Goal: Information Seeking & Learning: Learn about a topic

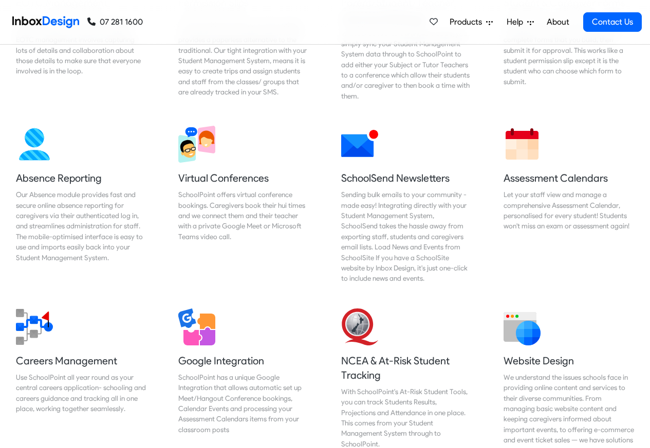
scroll to position [801, 0]
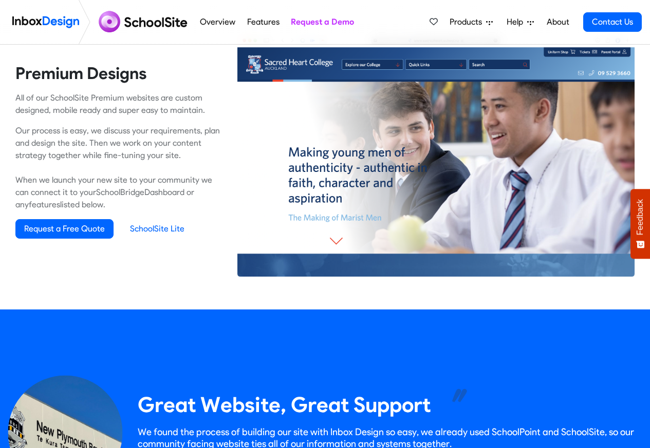
scroll to position [678, 0]
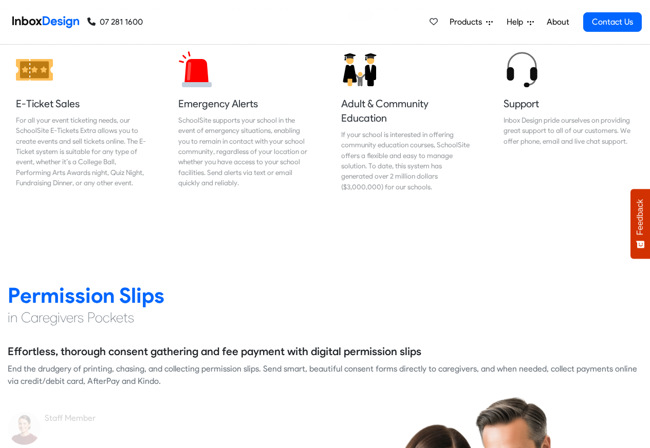
scroll to position [1232, 0]
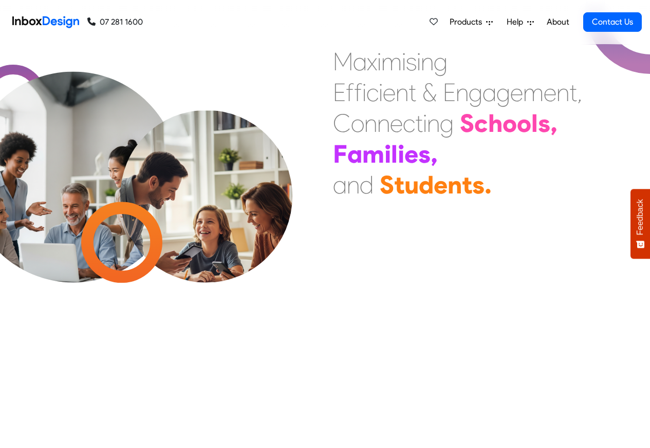
scroll to position [1234, 0]
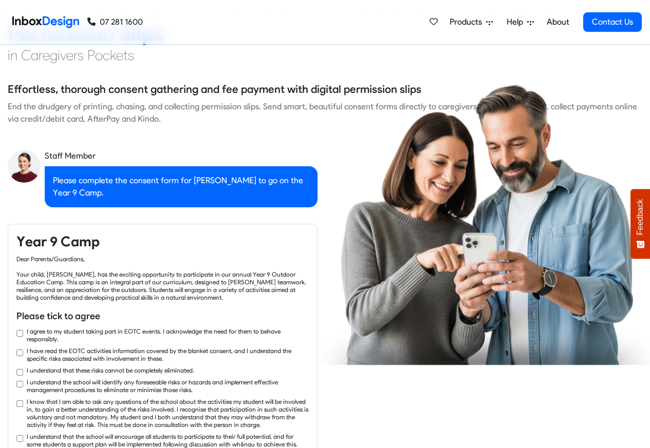
checkbox input "true"
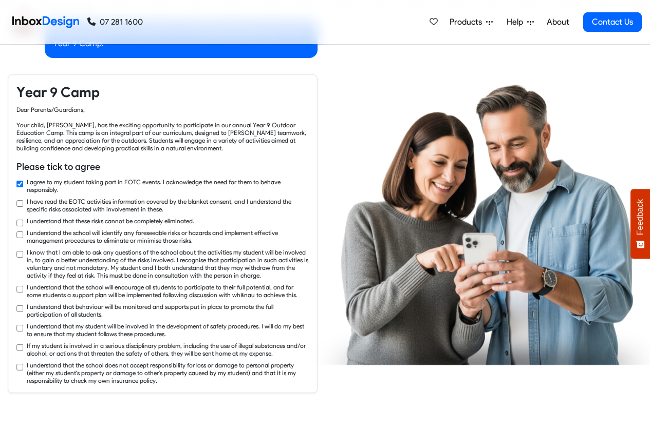
checkbox input "true"
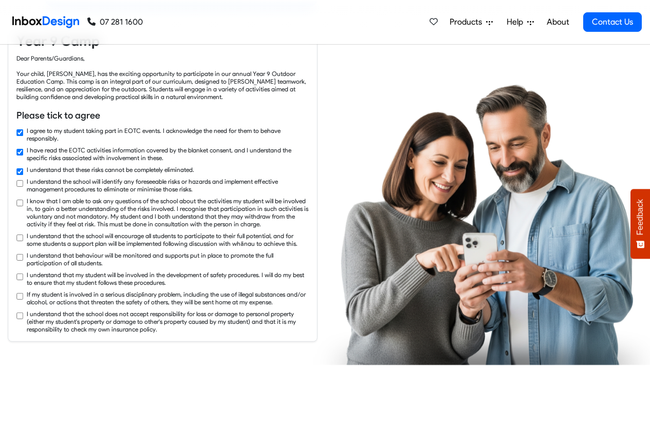
checkbox input "true"
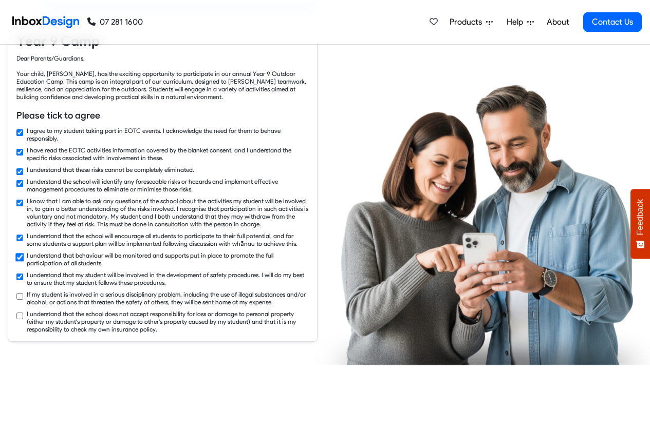
checkbox input "true"
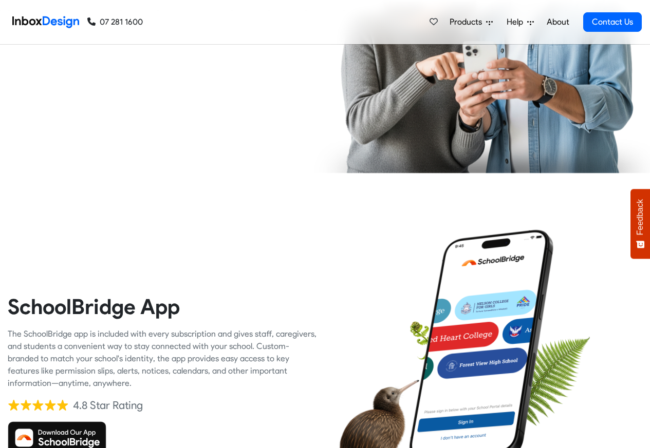
scroll to position [2097, 0]
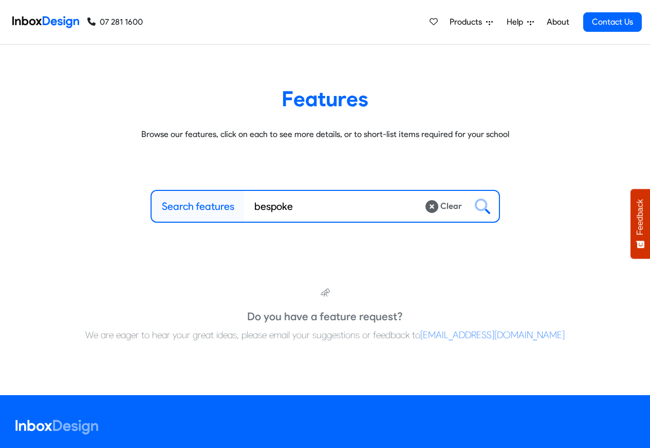
type input "bespoke"
